Goal: Information Seeking & Learning: Find specific fact

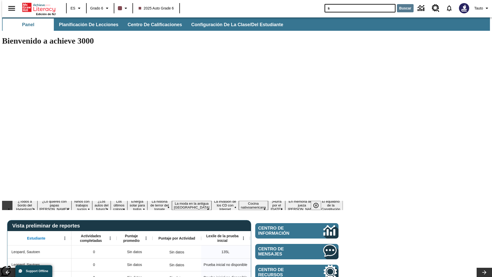
type input "s"
click at [402, 8] on button "Buscar" at bounding box center [405, 8] width 17 height 8
